Goal: Information Seeking & Learning: Learn about a topic

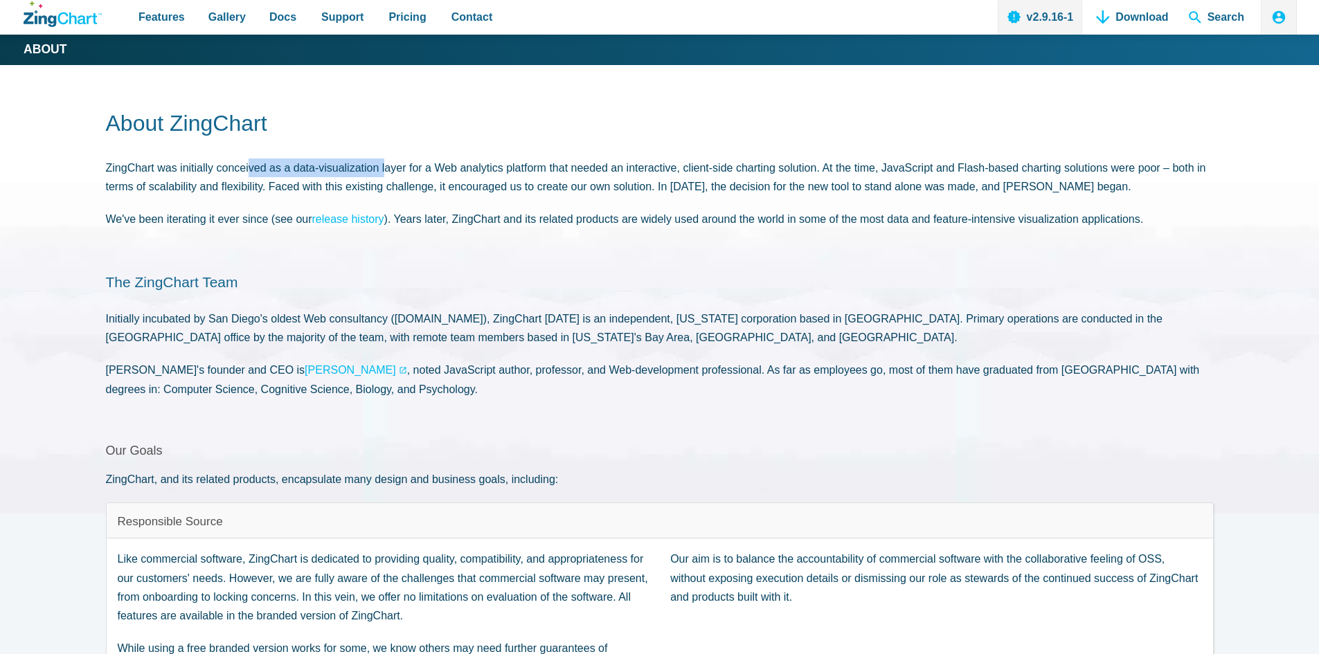
drag, startPoint x: 174, startPoint y: 170, endPoint x: 305, endPoint y: 168, distance: 131.6
click at [305, 168] on p "ZingChart was initially conceived as a data-visualization layer for a Web analy…" at bounding box center [660, 177] width 1108 height 37
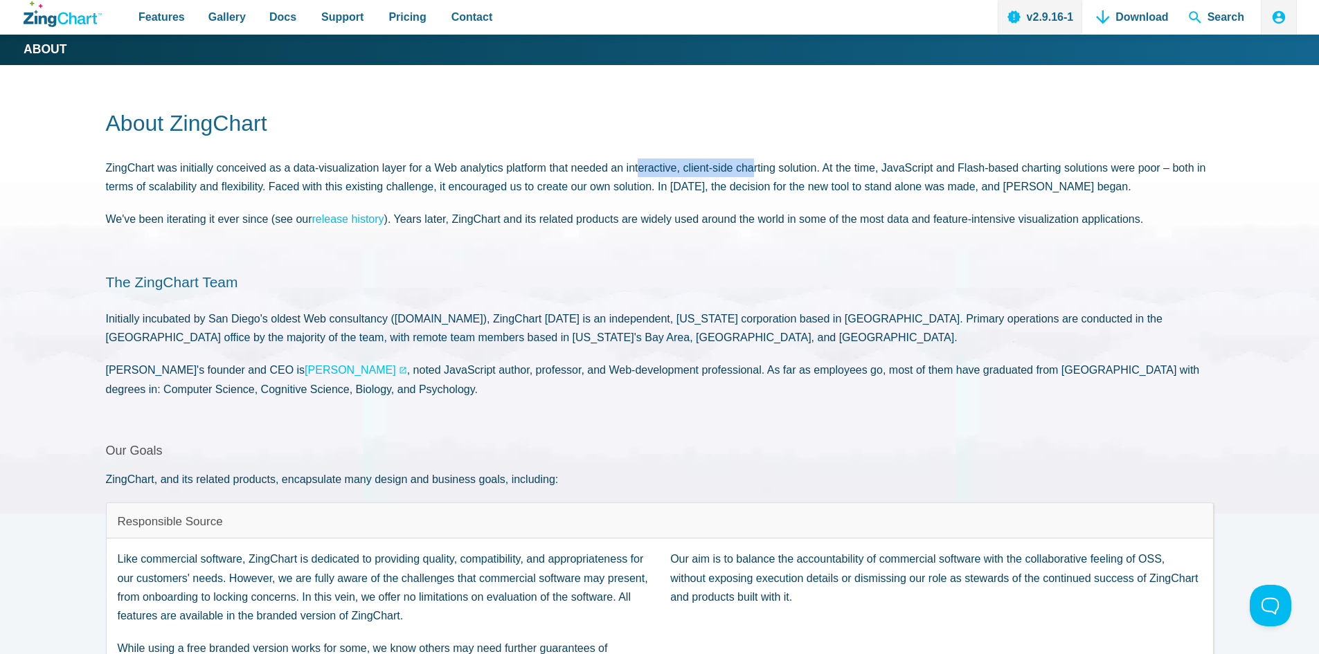
drag, startPoint x: 551, startPoint y: 171, endPoint x: 674, endPoint y: 171, distance: 122.6
click at [674, 171] on p "ZingChart was initially conceived as a data-visualization layer for a Web analy…" at bounding box center [660, 177] width 1108 height 37
click at [292, 199] on header "About ZingChart ZingChart was initially conceived as a data-visualization layer…" at bounding box center [660, 168] width 1108 height 119
drag, startPoint x: 1010, startPoint y: 119, endPoint x: 996, endPoint y: 130, distance: 17.7
